Goal: Task Accomplishment & Management: Use online tool/utility

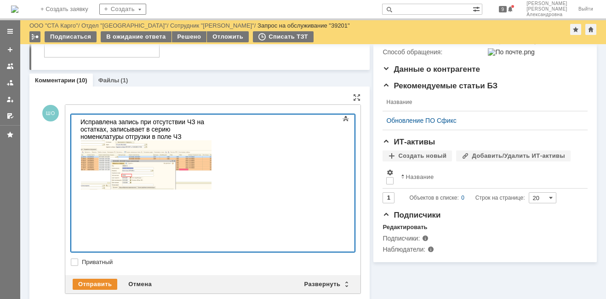
scroll to position [230, 0]
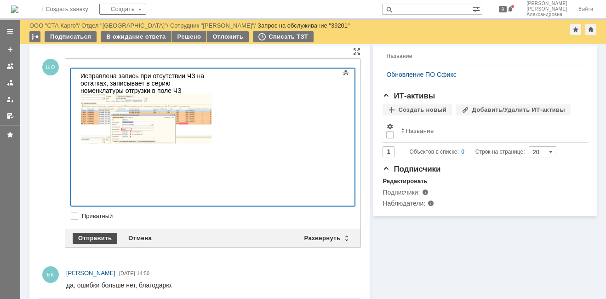
click at [100, 233] on div "Отправить" at bounding box center [95, 238] width 45 height 11
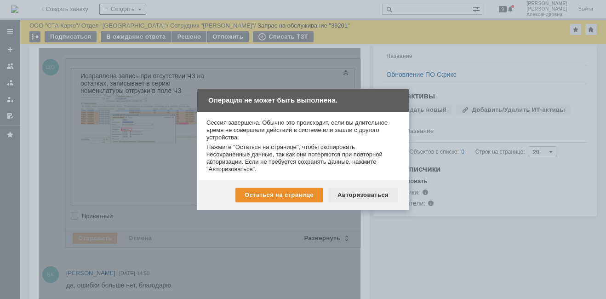
click at [348, 193] on div "Авторизоваться" at bounding box center [362, 194] width 69 height 15
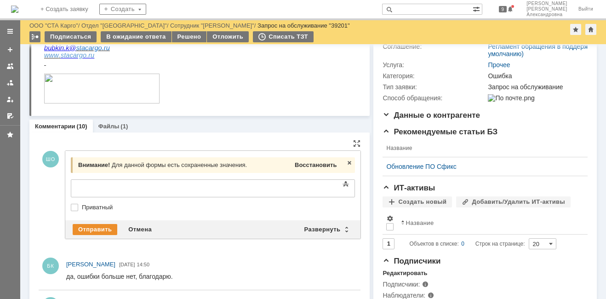
click at [298, 164] on span "Восстановить" at bounding box center [316, 164] width 42 height 7
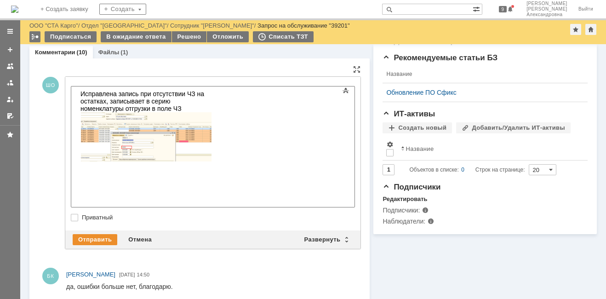
scroll to position [276, 0]
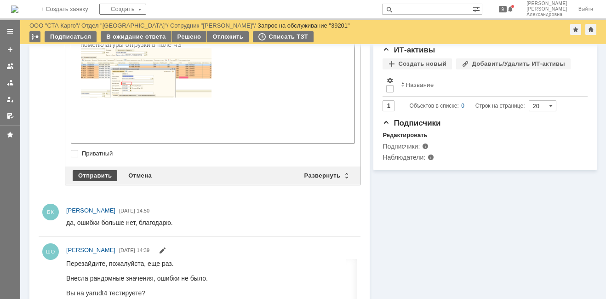
click at [97, 173] on div "Отправить" at bounding box center [95, 175] width 45 height 11
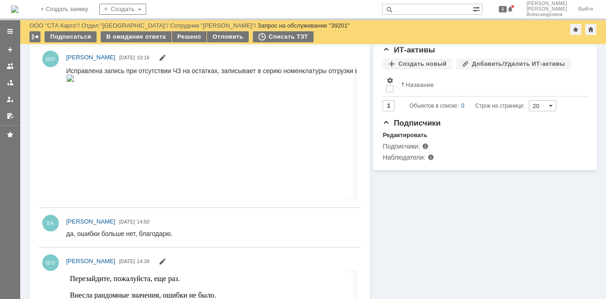
scroll to position [0, 0]
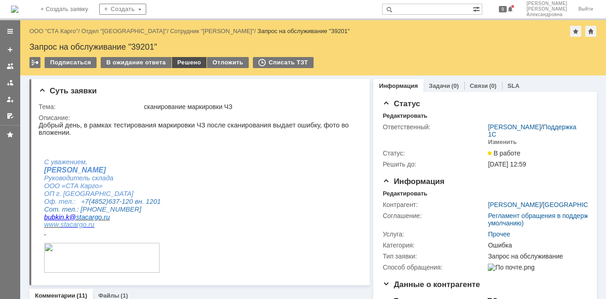
click at [179, 65] on div "Решено" at bounding box center [189, 62] width 35 height 11
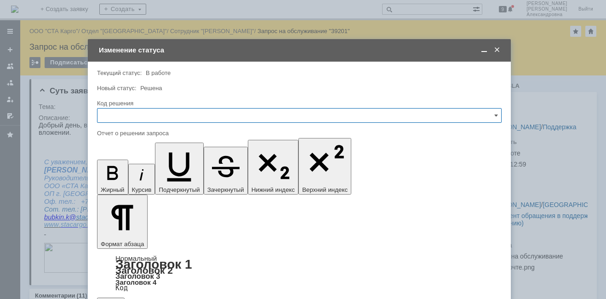
click at [184, 115] on input "text" at bounding box center [299, 115] width 404 height 15
click at [139, 236] on span "Решено" at bounding box center [299, 238] width 392 height 7
type input "Решено"
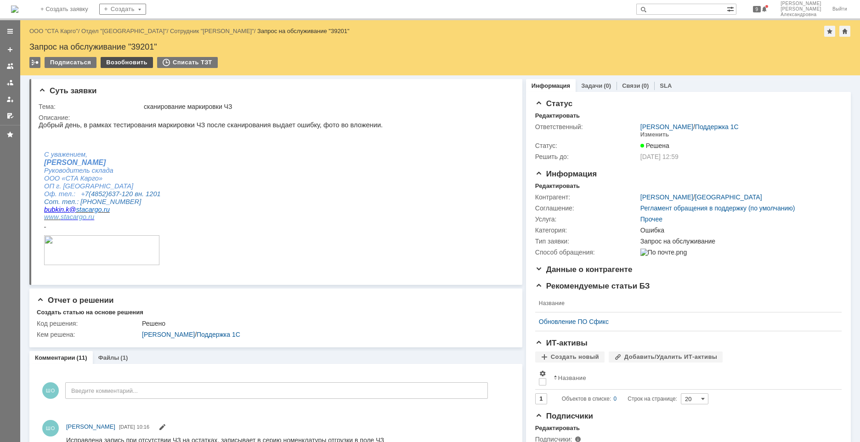
click at [124, 61] on div "Возобновить" at bounding box center [127, 62] width 52 height 11
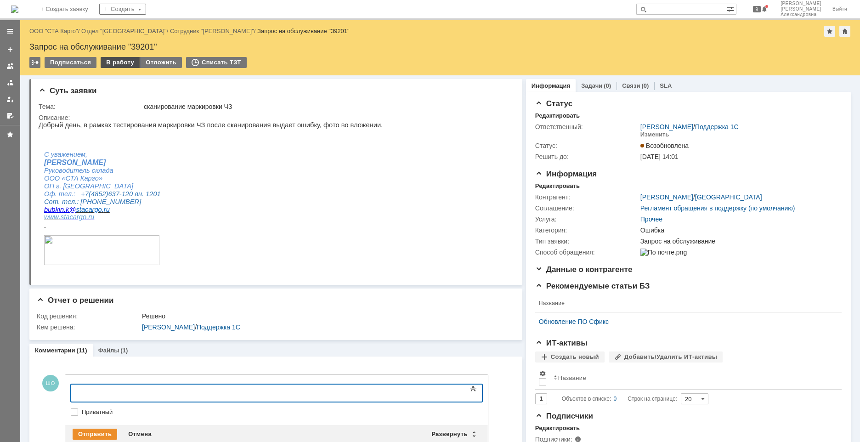
click at [117, 64] on div "В работу" at bounding box center [120, 62] width 39 height 11
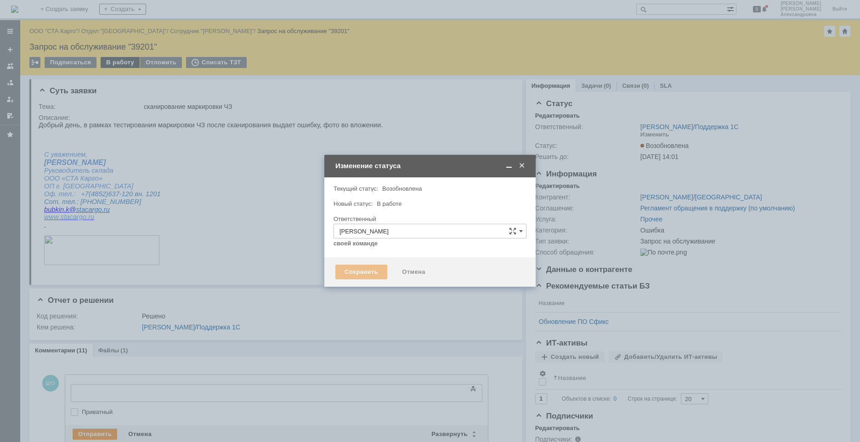
type input "Ошибка"
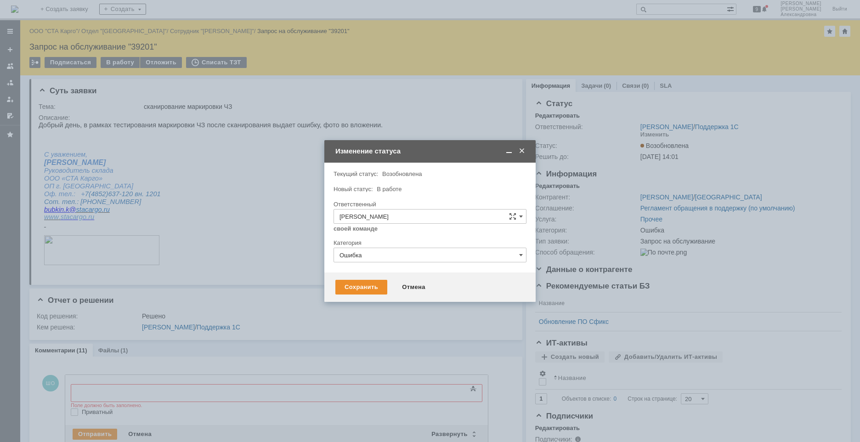
drag, startPoint x: 363, startPoint y: 287, endPoint x: 296, endPoint y: 147, distance: 155.2
click at [363, 287] on div "Сохранить" at bounding box center [361, 287] width 52 height 15
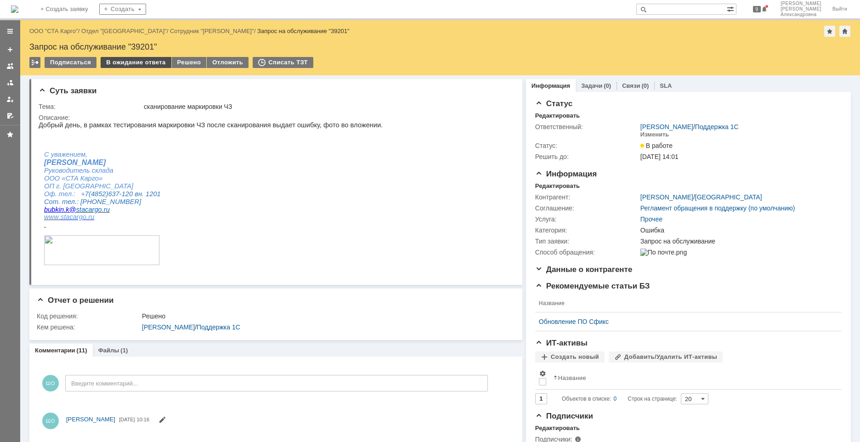
click at [123, 57] on div "В ожидание ответа" at bounding box center [136, 62] width 70 height 11
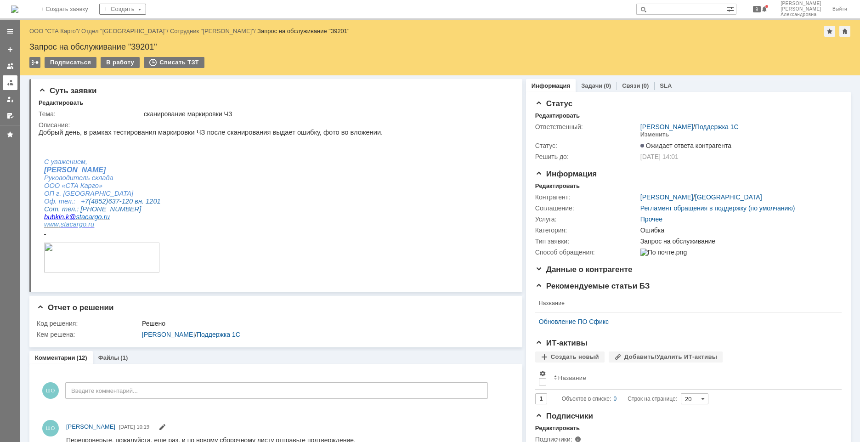
click at [10, 89] on link at bounding box center [10, 82] width 15 height 15
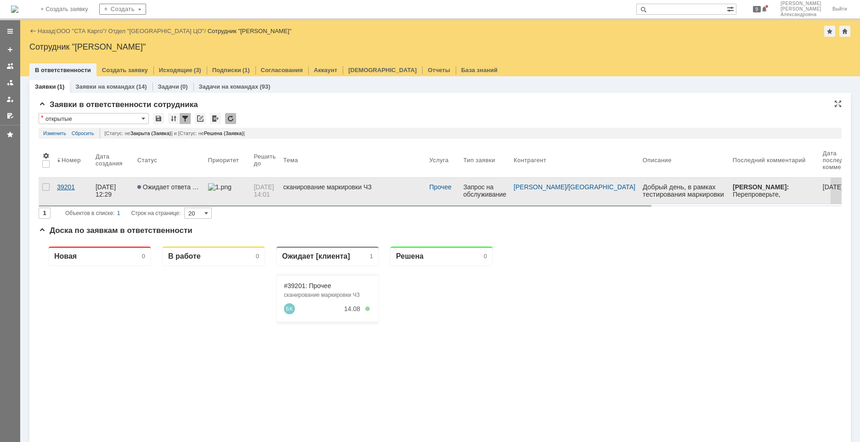
click at [69, 198] on link "39201" at bounding box center [72, 191] width 39 height 26
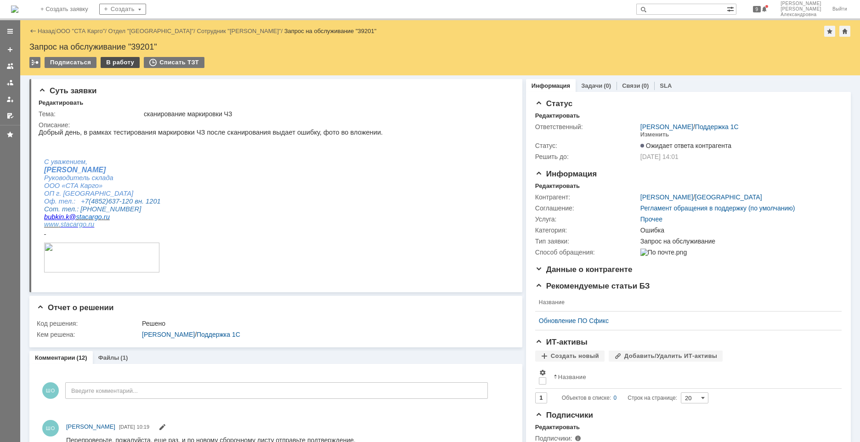
click at [128, 62] on div "В работу" at bounding box center [120, 62] width 39 height 11
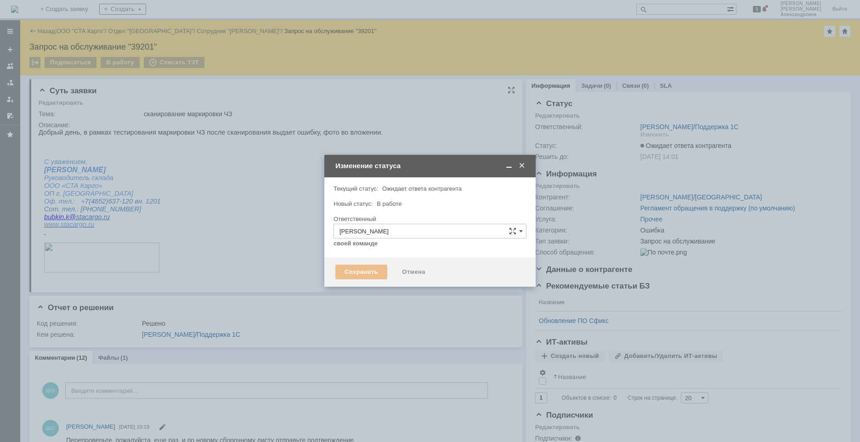
type input "Ошибка"
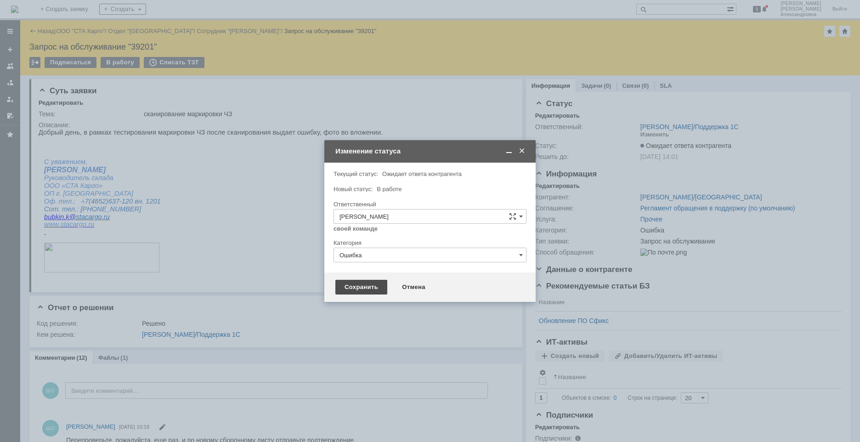
click at [342, 291] on div "Сохранить" at bounding box center [361, 287] width 52 height 15
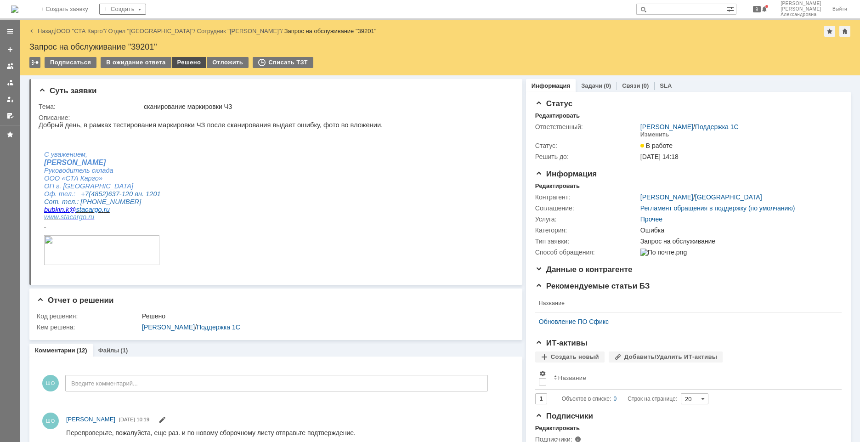
click at [183, 65] on div "Решено" at bounding box center [189, 62] width 35 height 11
